Goal: Find specific page/section: Find specific page/section

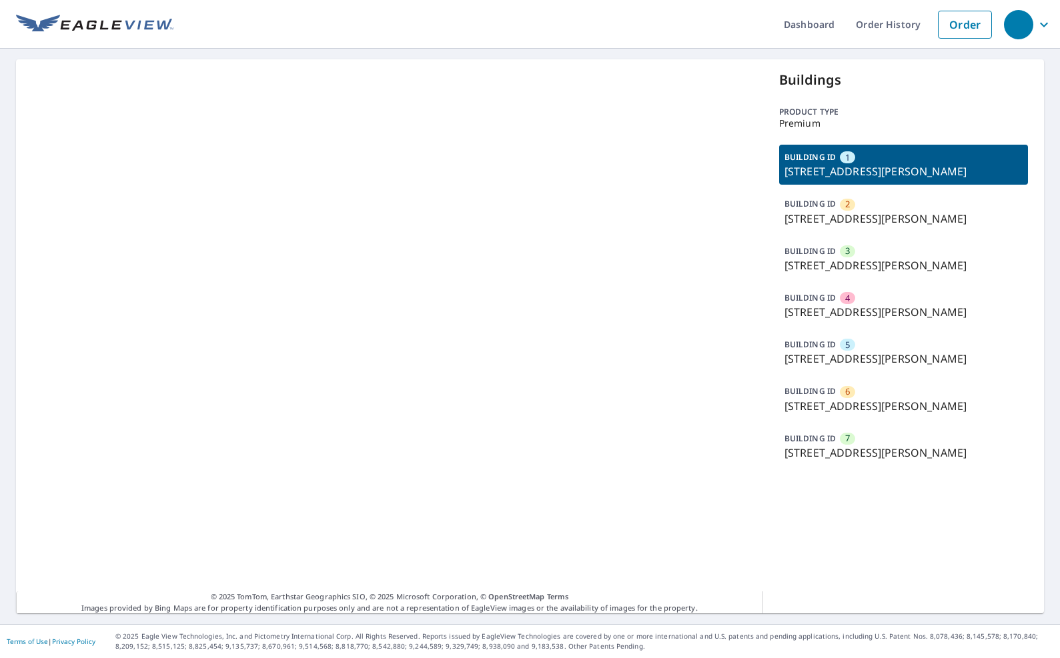
click at [864, 450] on p "[STREET_ADDRESS][PERSON_NAME]" at bounding box center [903, 453] width 238 height 16
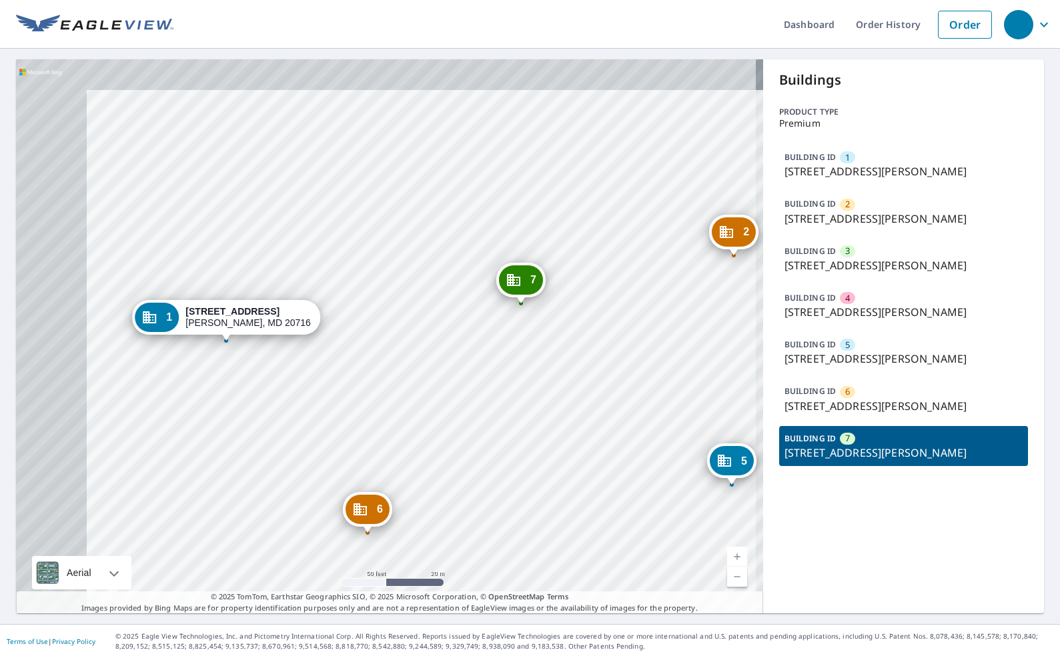
drag, startPoint x: 395, startPoint y: 292, endPoint x: 479, endPoint y: 330, distance: 92.3
click at [479, 330] on div "2 15517 Emerald Way Bowie, MD 20716 3 15619 Emerald Way Bowie, MD 20716 4 15608…" at bounding box center [389, 336] width 747 height 554
